Goal: Information Seeking & Learning: Find specific fact

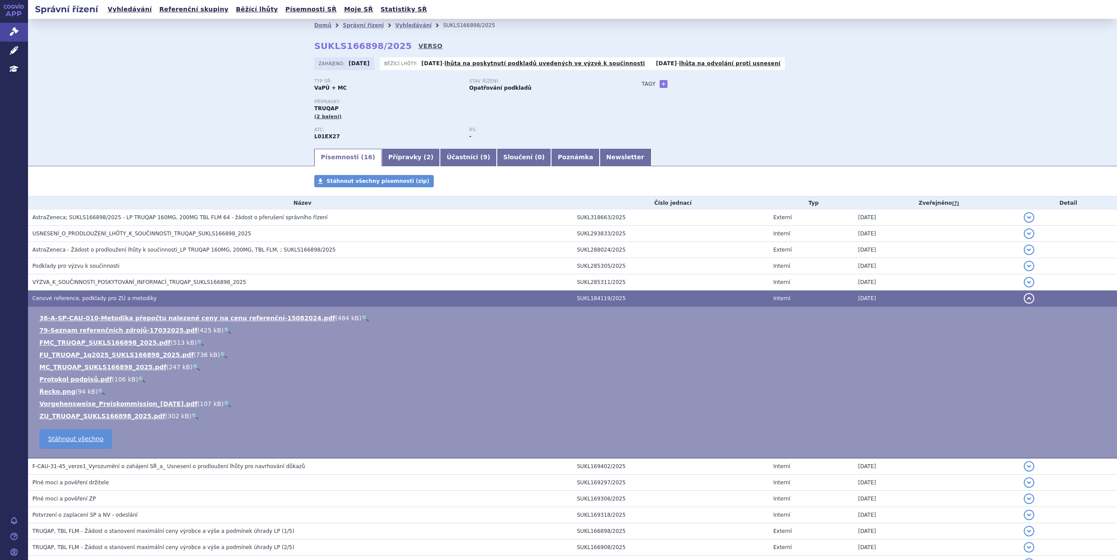
click at [419, 45] on link "VERSO" at bounding box center [431, 46] width 24 height 9
click at [419, 47] on link "VERSO" at bounding box center [431, 46] width 24 height 9
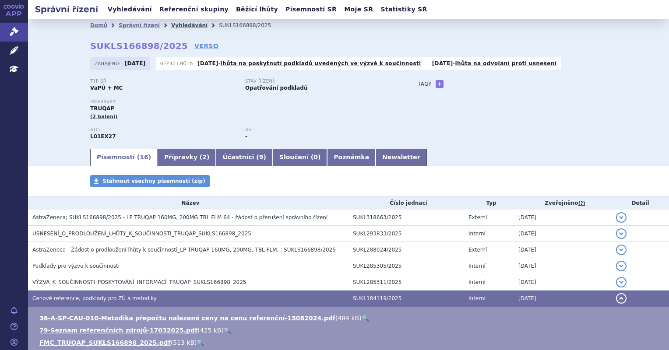
click at [180, 26] on link "Vyhledávání" at bounding box center [189, 25] width 36 height 6
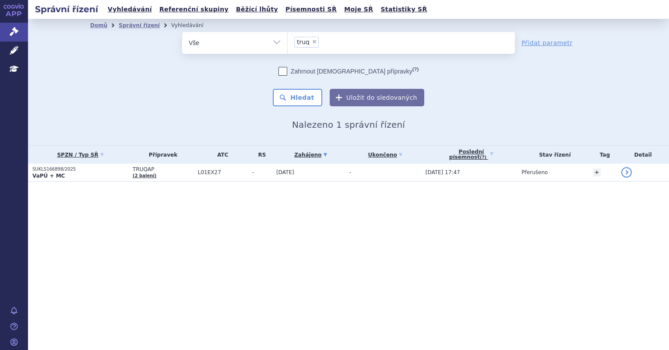
click at [313, 42] on span "×" at bounding box center [314, 41] width 5 height 5
click at [288, 42] on select "truq" at bounding box center [287, 43] width 0 height 22
select select
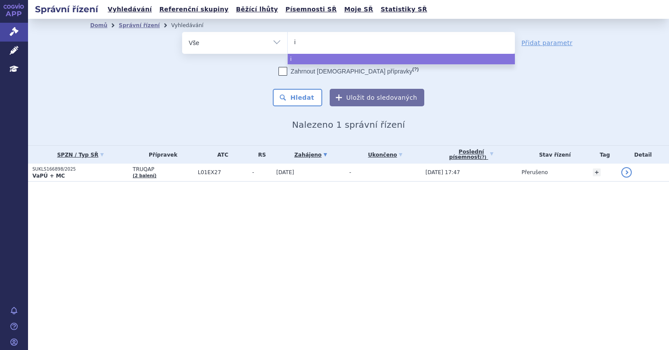
type input "im"
type input "imf"
type input "imfi"
type input "imfin"
select select "imfin"
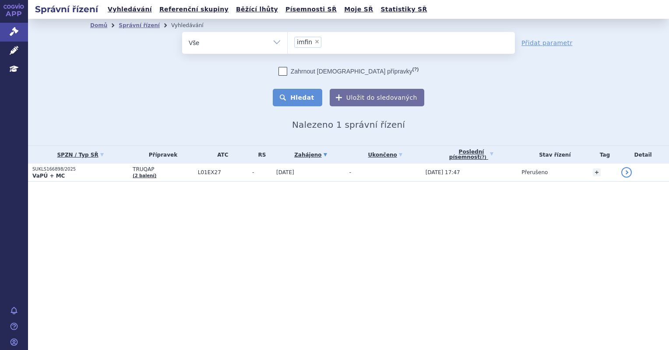
click at [297, 92] on button "Hledat" at bounding box center [297, 98] width 49 height 18
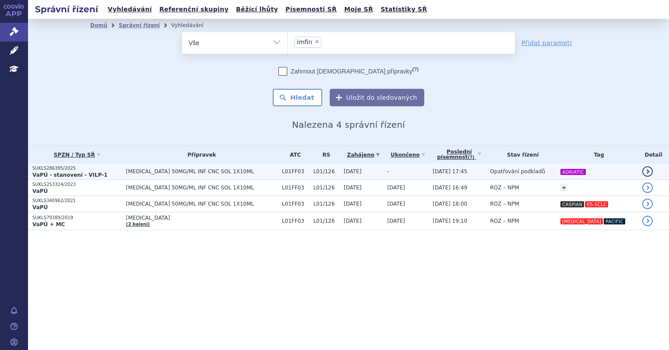
click at [260, 168] on td "IMFINZI 50MG/ML INF CNC SOL 1X10ML" at bounding box center [200, 172] width 156 height 16
